Goal: Task Accomplishment & Management: Manage account settings

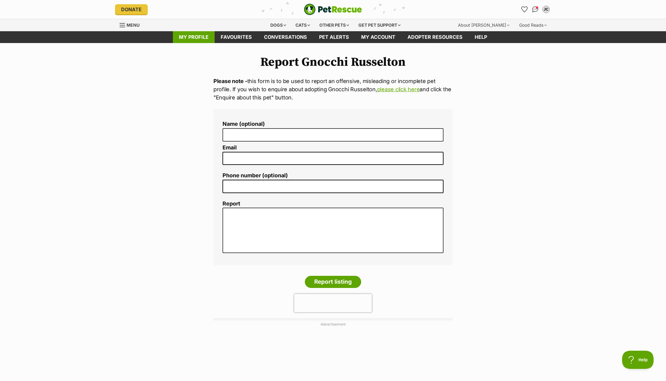
click at [195, 36] on link "My profile" at bounding box center [194, 37] width 42 height 12
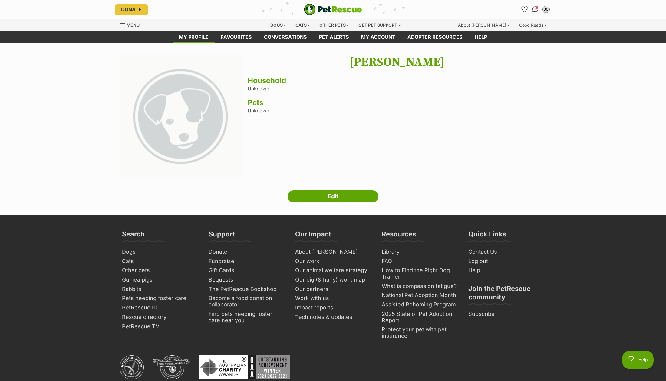
click at [258, 103] on h3 "Pets" at bounding box center [397, 102] width 299 height 8
click at [330, 196] on link "Edit" at bounding box center [333, 196] width 91 height 12
